Goal: Communication & Community: Answer question/provide support

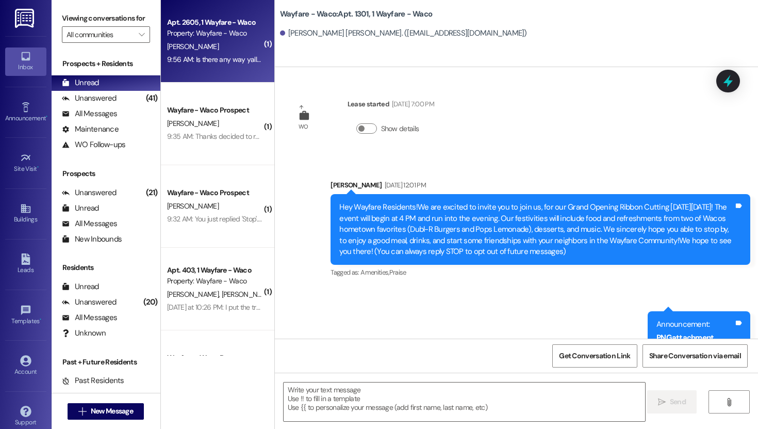
scroll to position [5305, 0]
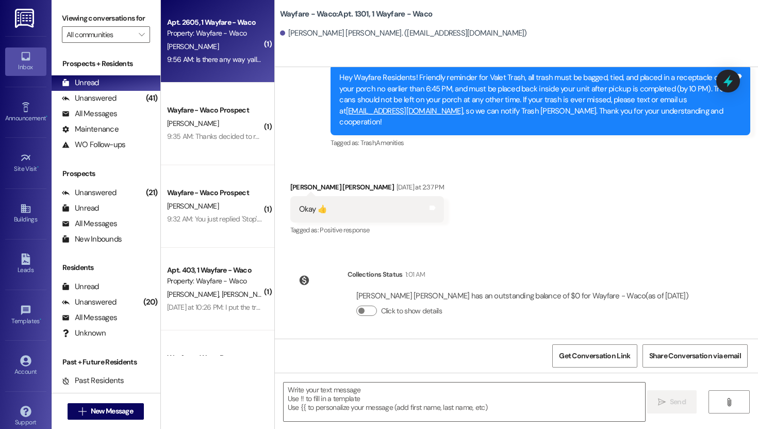
click at [236, 36] on div "Property: Wayfare - Waco" at bounding box center [214, 33] width 95 height 11
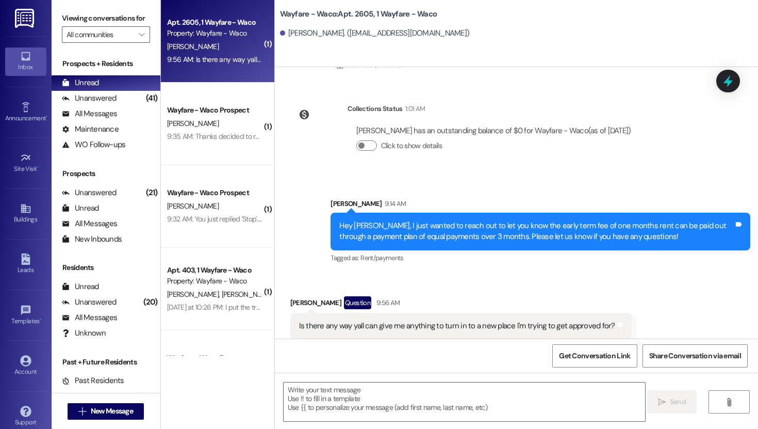
scroll to position [6401, 0]
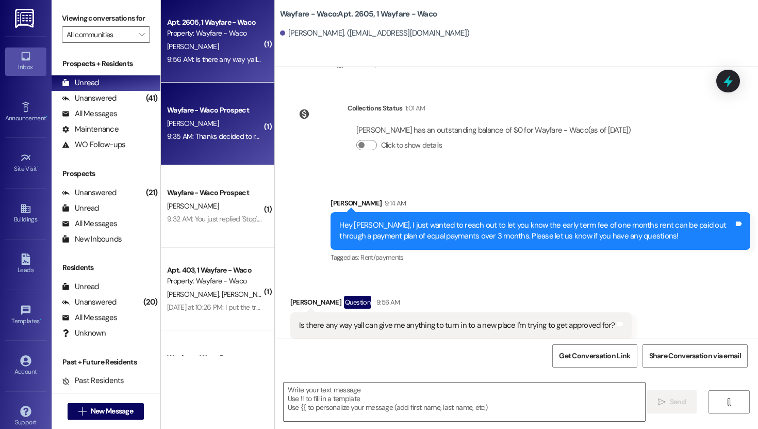
click at [217, 105] on div "Wayfare - Waco Prospect" at bounding box center [214, 110] width 95 height 11
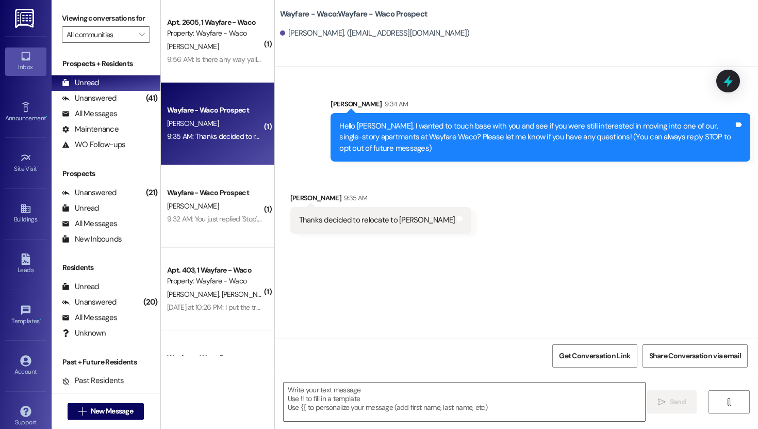
scroll to position [0, 0]
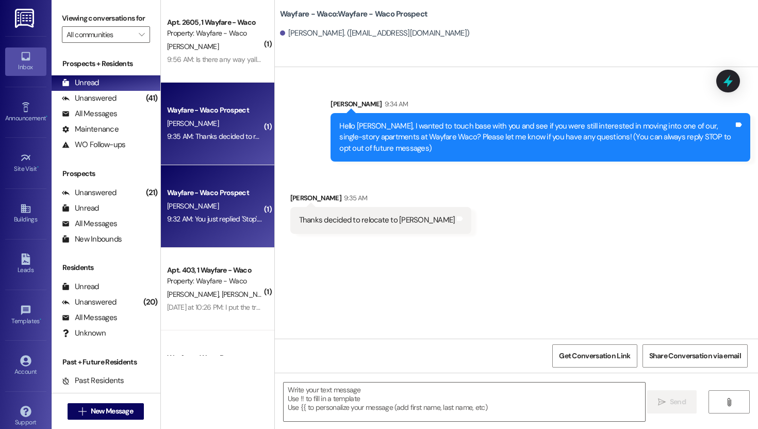
click at [227, 206] on div "[PERSON_NAME]" at bounding box center [214, 206] width 97 height 13
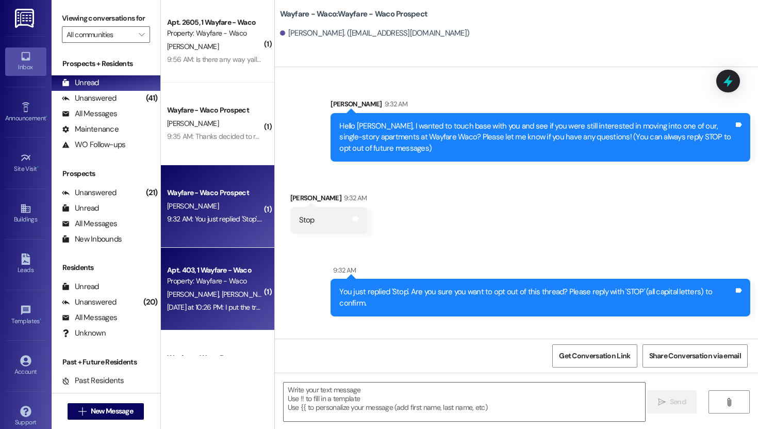
click at [215, 275] on div "Apt. 403, 1 Wayfare - Waco" at bounding box center [214, 270] width 95 height 11
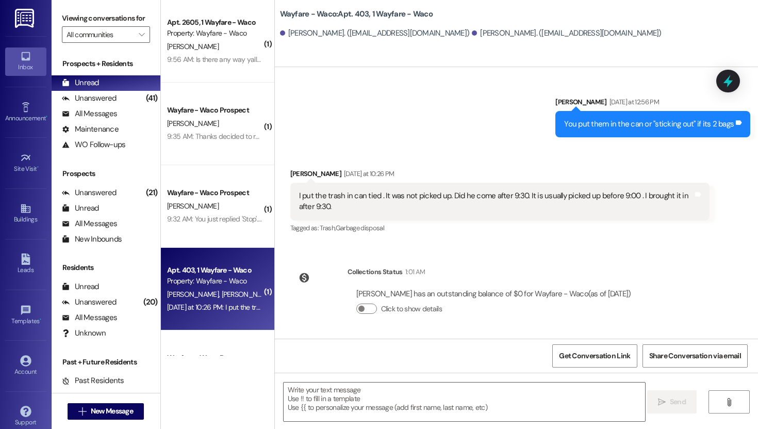
scroll to position [12, 0]
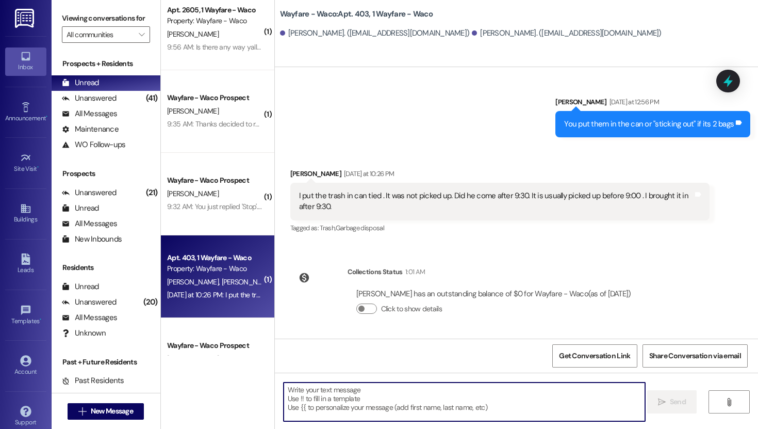
click at [430, 392] on textarea at bounding box center [465, 401] width 362 height 39
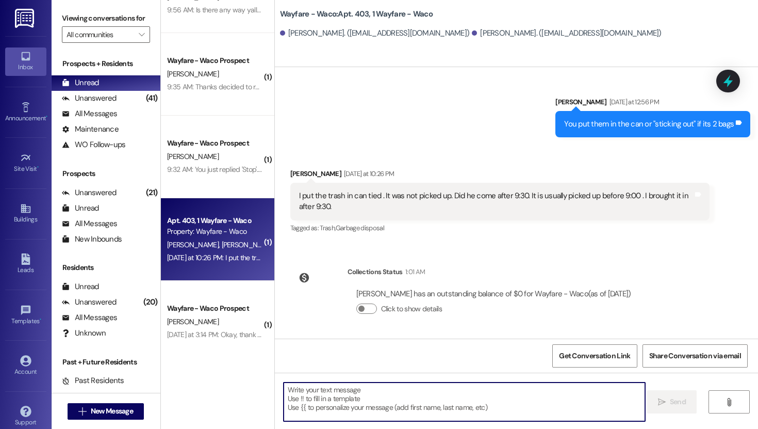
scroll to position [57, 0]
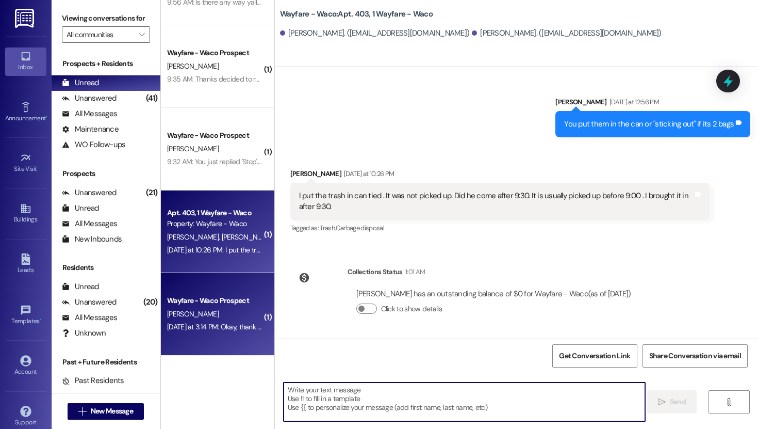
click at [225, 318] on div "[PERSON_NAME]" at bounding box center [214, 313] width 97 height 13
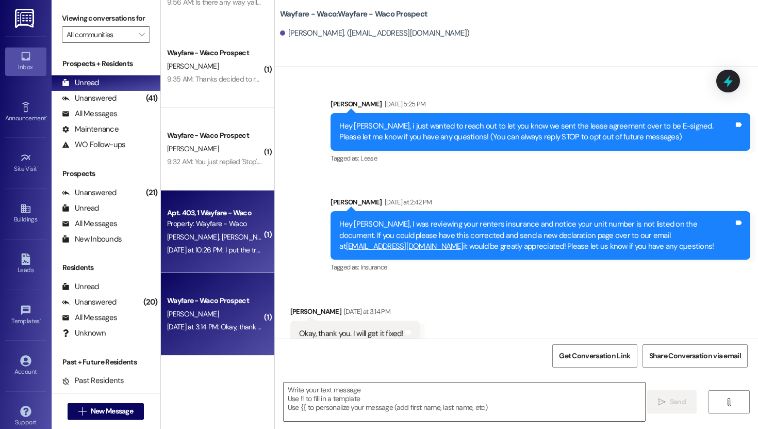
scroll to position [16, 0]
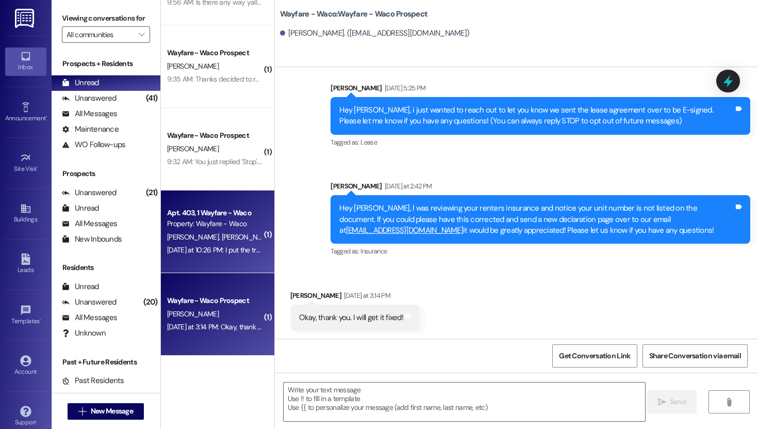
click at [222, 247] on div "[DATE] at 10:26 PM: I put the trash in can tied . It was not picked up. Did he …" at bounding box center [392, 249] width 450 height 9
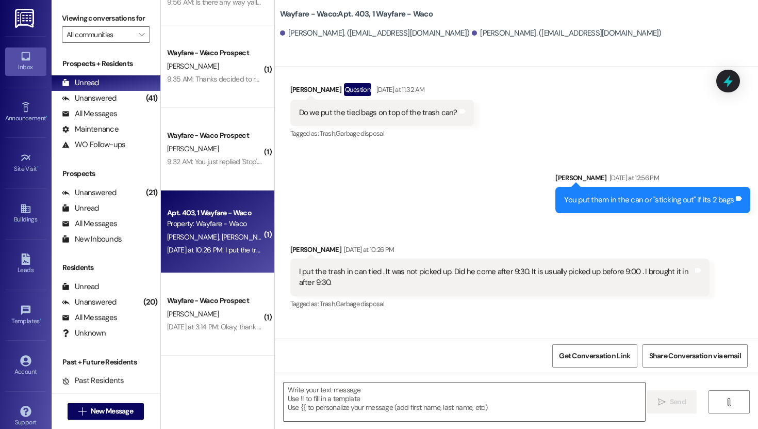
scroll to position [0, 0]
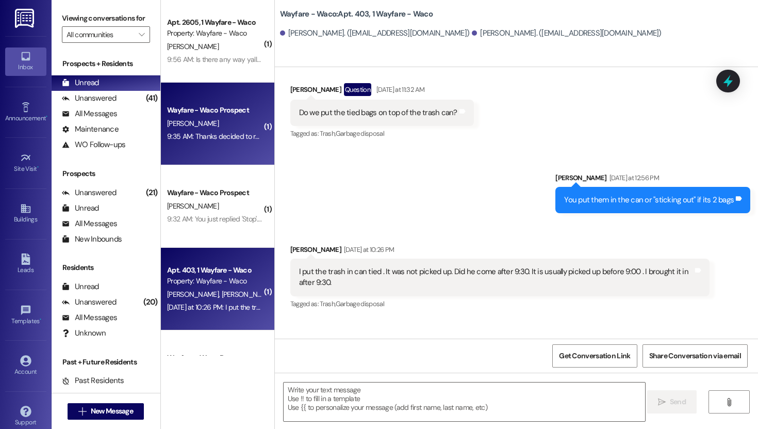
click at [210, 118] on div "[PERSON_NAME]" at bounding box center [214, 123] width 97 height 13
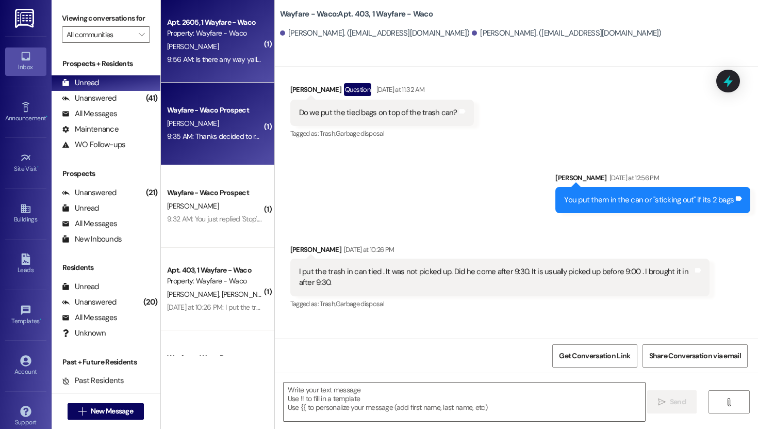
click at [212, 63] on div "9:56 AM: Is there any way yall can give me anything to turn in to a new place I…" at bounding box center [327, 59] width 321 height 9
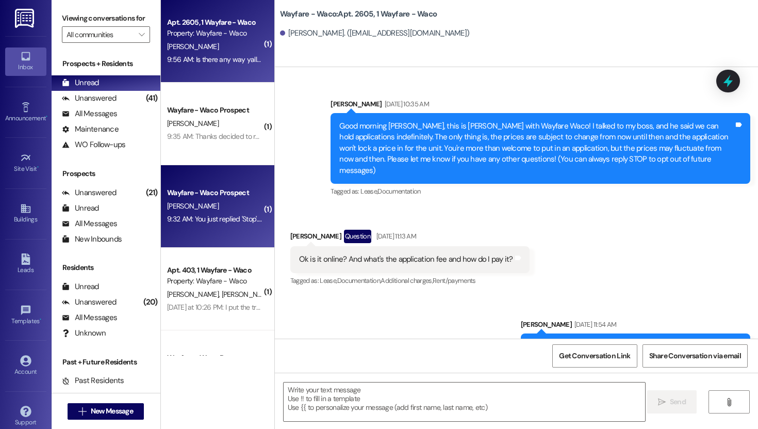
scroll to position [6400, 0]
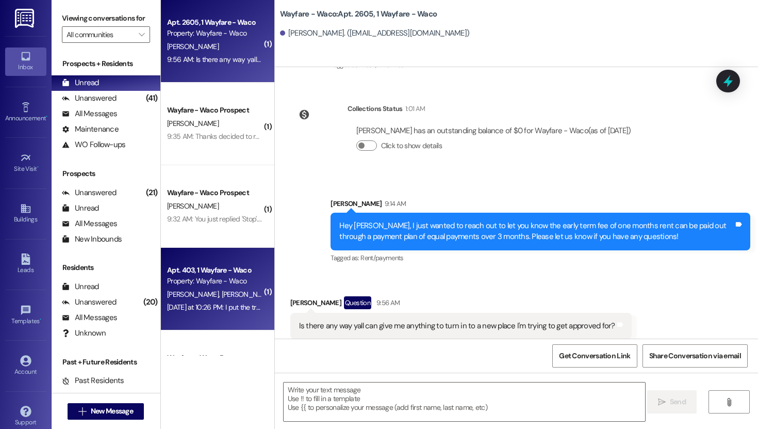
click at [216, 278] on div "Property: Wayfare - Waco" at bounding box center [214, 280] width 95 height 11
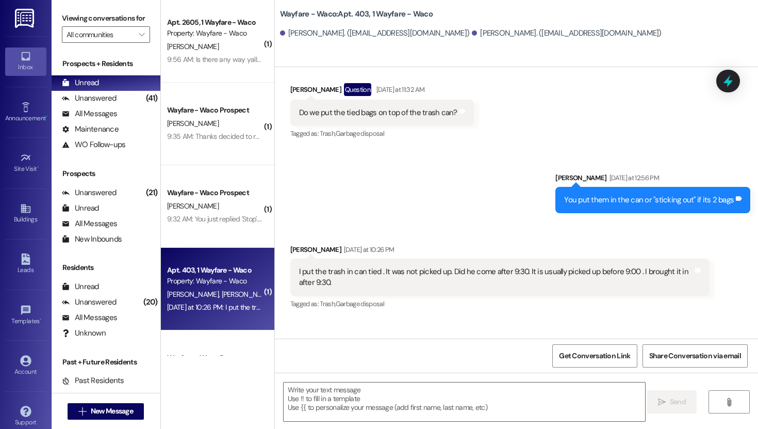
scroll to position [9353, 0]
